Goal: Information Seeking & Learning: Learn about a topic

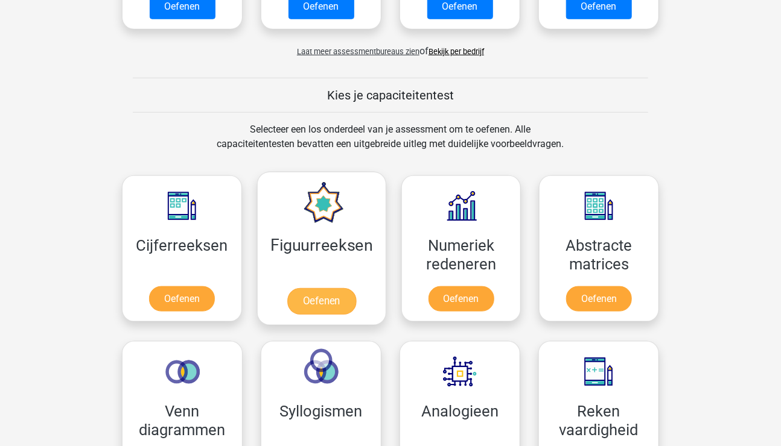
scroll to position [483, 0]
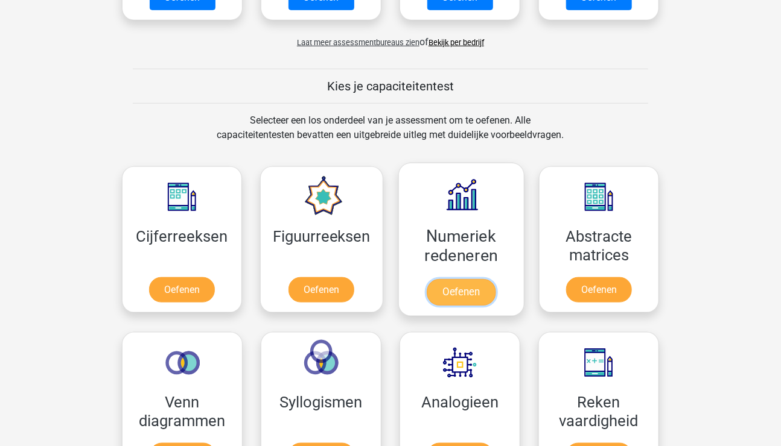
click at [462, 279] on link "Oefenen" at bounding box center [461, 292] width 69 height 27
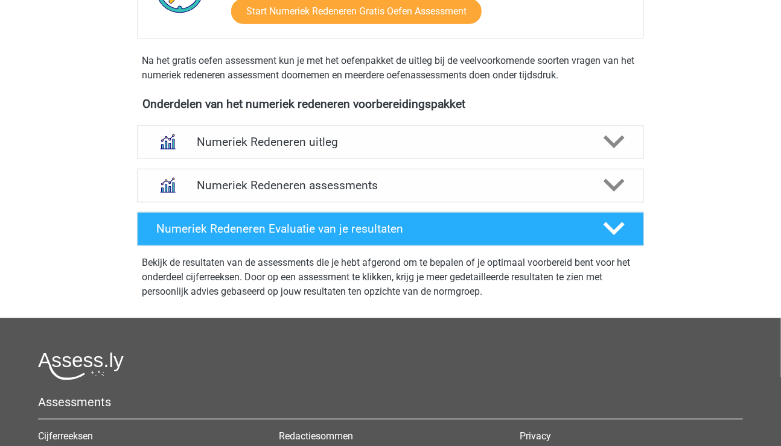
scroll to position [422, 0]
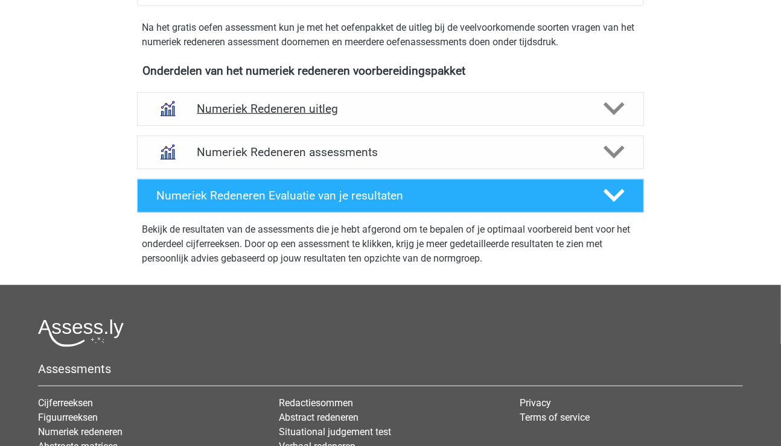
click at [312, 109] on h4 "Numeriek Redeneren uitleg" at bounding box center [390, 109] width 387 height 14
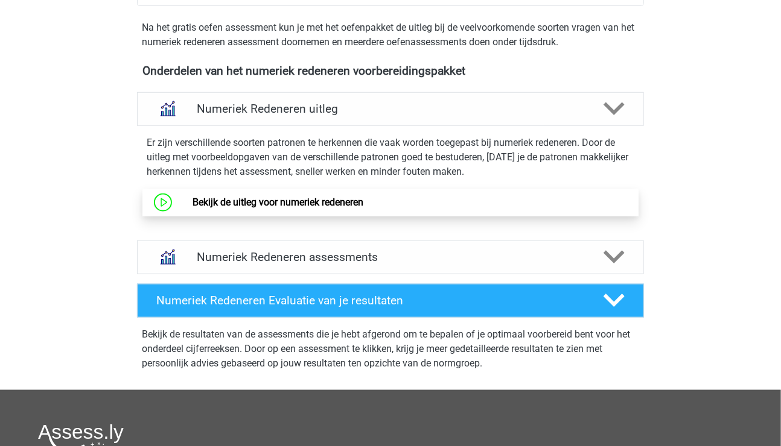
click at [308, 205] on link "Bekijk de uitleg voor numeriek redeneren" at bounding box center [277, 202] width 171 height 11
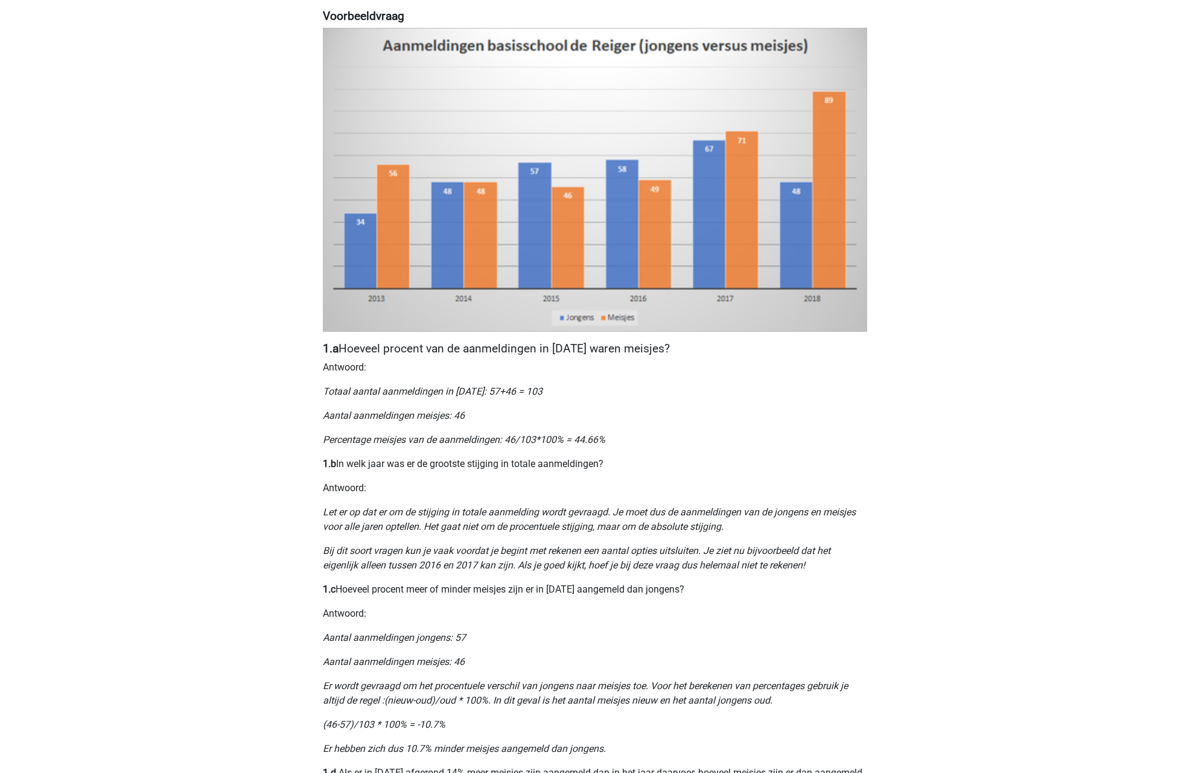
scroll to position [267, 0]
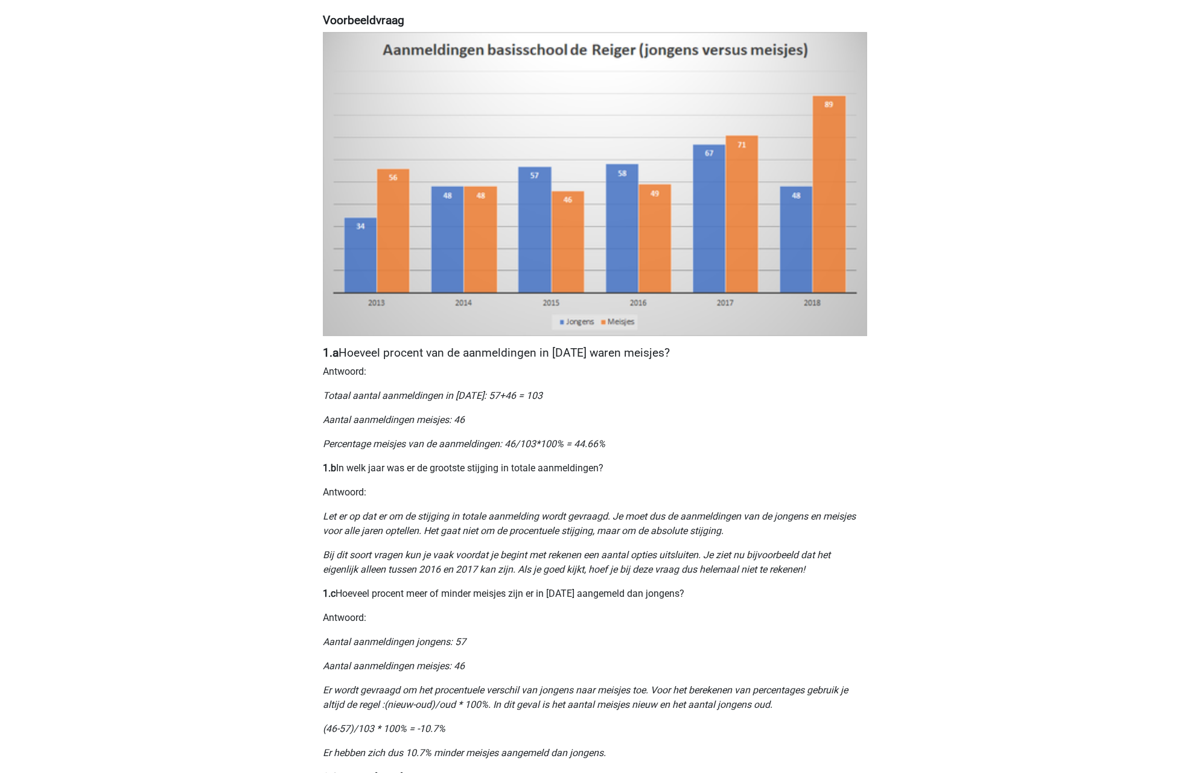
click at [780, 51] on div "Cynthia cblaauw-eerbeek@rdw.nl Nederlands English" at bounding box center [595, 548] width 1190 height 1630
